Goal: Information Seeking & Learning: Find specific fact

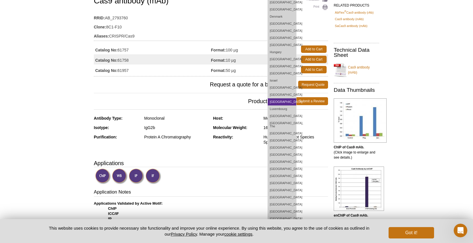
scroll to position [114, 0]
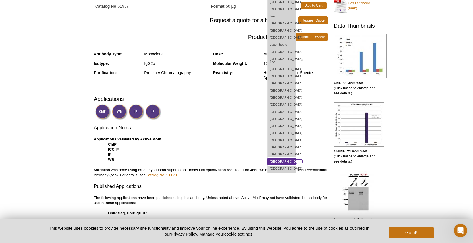
click at [295, 161] on link "[GEOGRAPHIC_DATA]" at bounding box center [282, 161] width 28 height 7
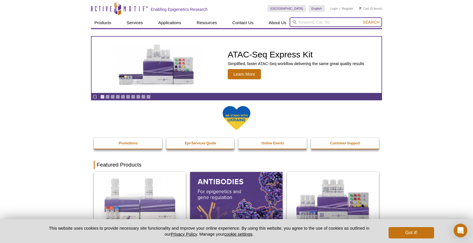
click at [339, 20] on input "search" at bounding box center [336, 22] width 92 height 10
type input "dCas9 antibody"
click at [362, 20] on button "Search" at bounding box center [372, 22] width 20 height 5
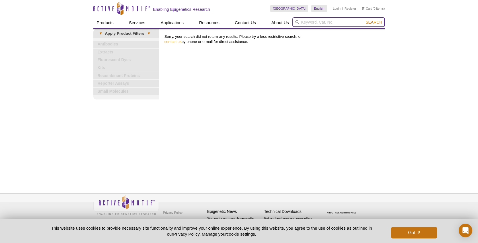
click at [324, 22] on input "search" at bounding box center [338, 22] width 92 height 10
click at [364, 20] on button "Search" at bounding box center [374, 22] width 20 height 5
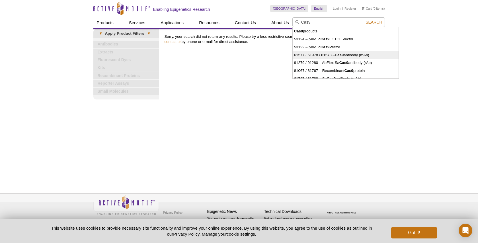
click at [356, 56] on li "61577 / 61978 / 61578 – Cas9 antibody (mAb)" at bounding box center [346, 55] width 106 height 8
type input "61577 / 61978 / 61578 – Cas9 antibody (mAb)"
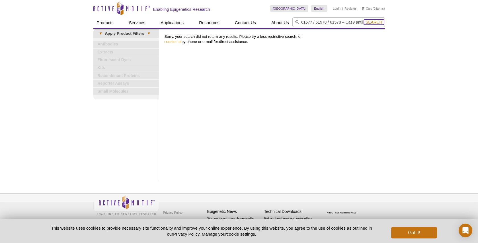
click at [376, 22] on span "Search" at bounding box center [373, 22] width 17 height 5
